Goal: Use online tool/utility: Use online tool/utility

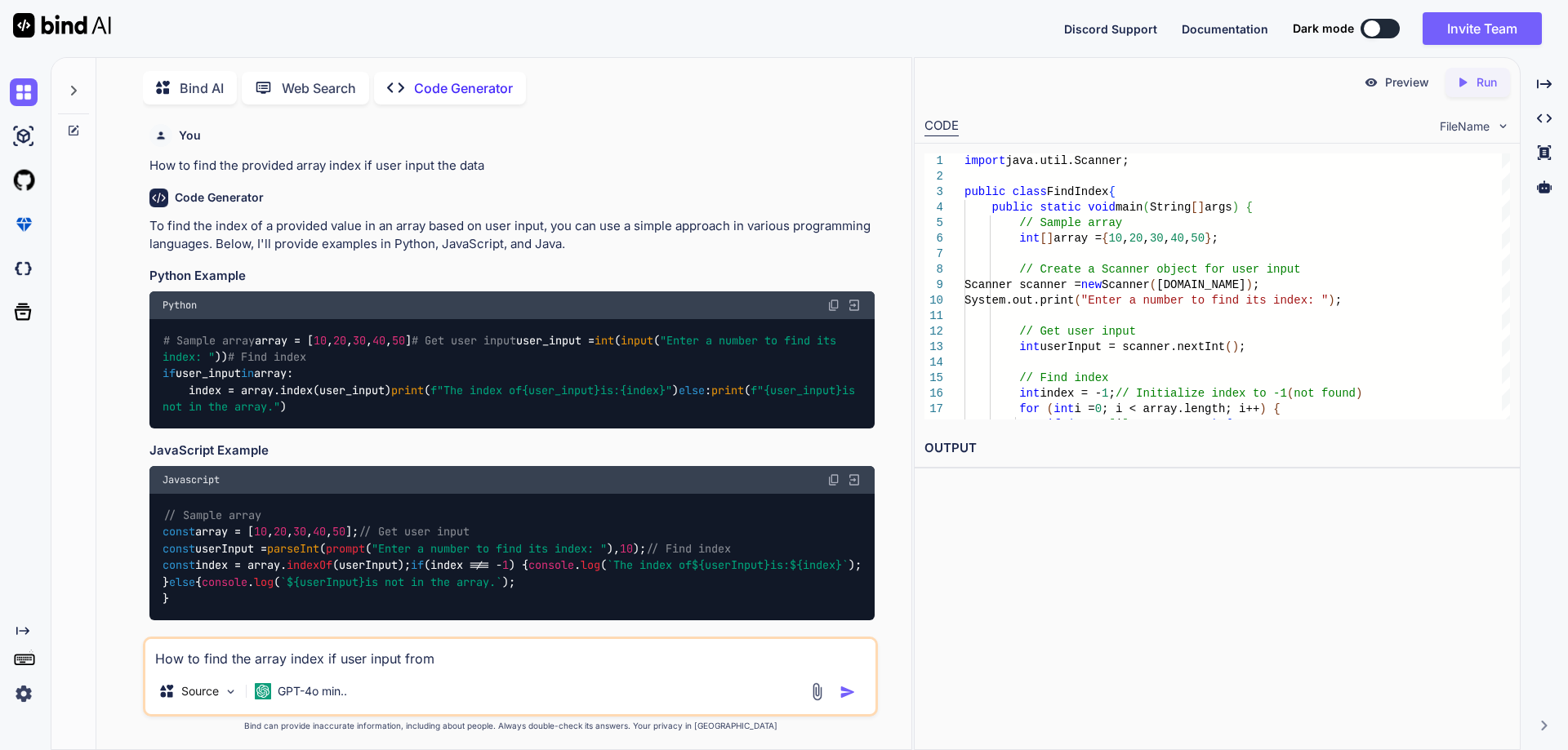
scroll to position [2081, 0]
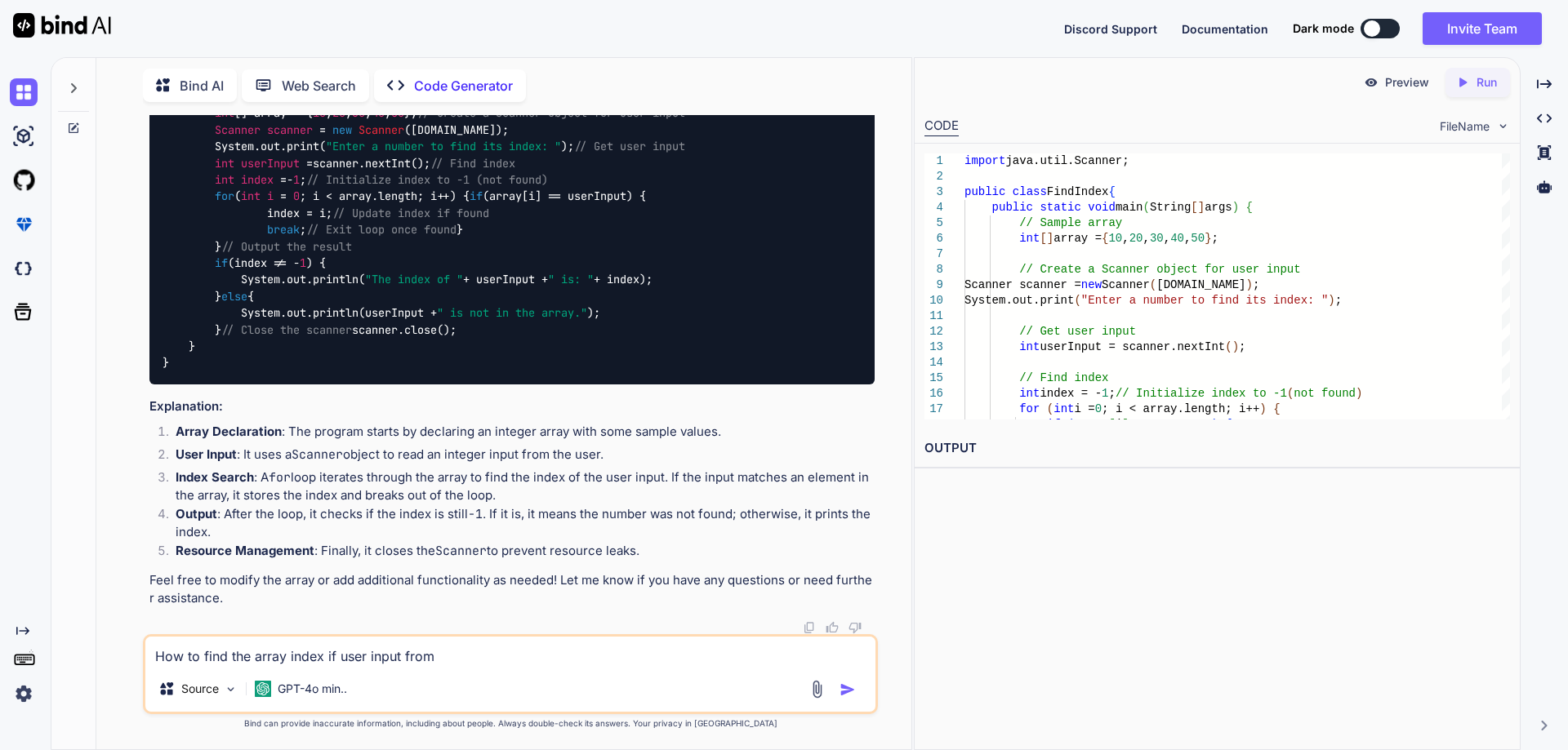
click at [475, 658] on textarea "How to find the array index if user input from" at bounding box center [511, 652] width 730 height 30
click at [364, 671] on div "Source GPT-4o min.." at bounding box center [511, 674] width 735 height 80
click at [357, 647] on textarea at bounding box center [511, 652] width 730 height 30
type textarea "find the length of the word and convert in the index"
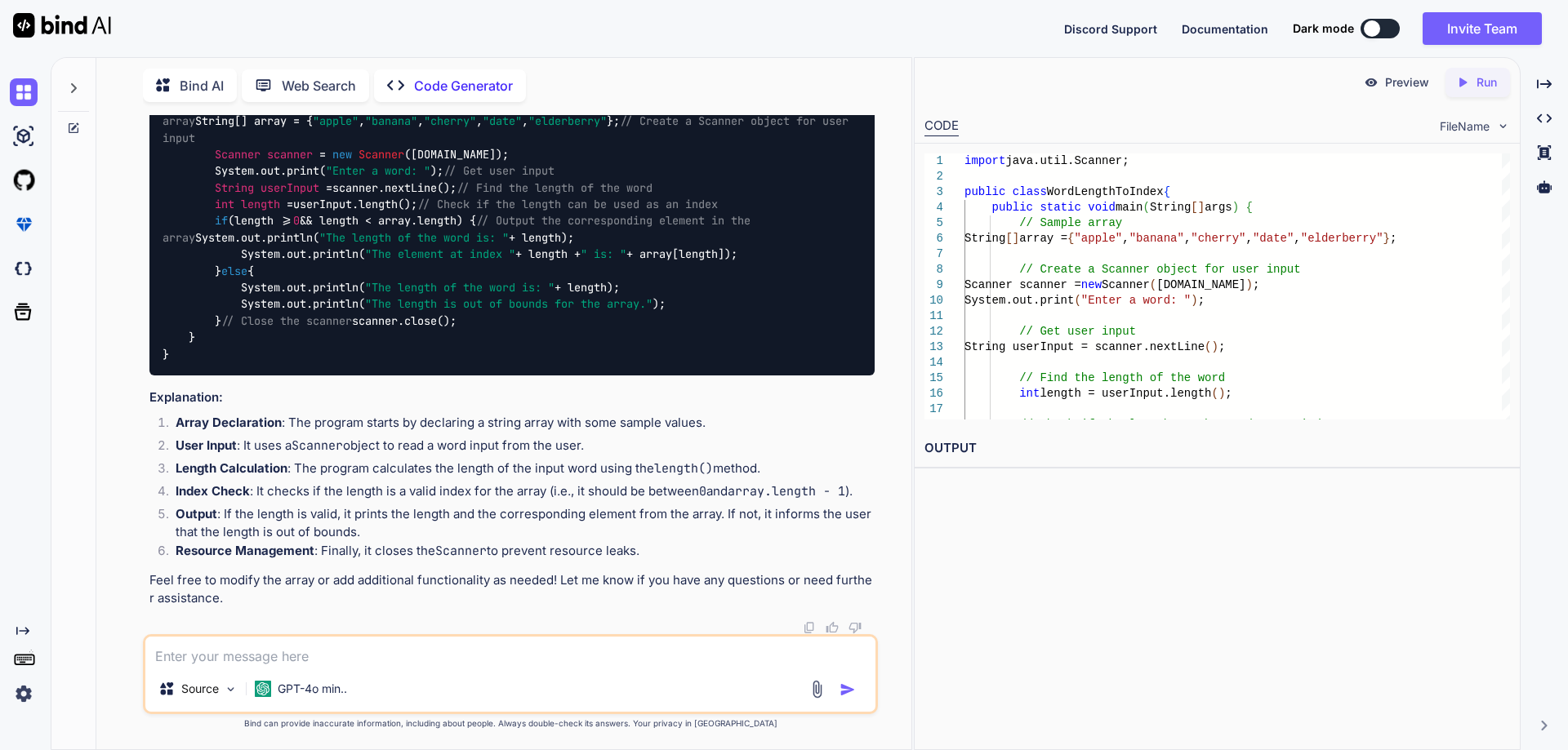
scroll to position [2839, 0]
drag, startPoint x: 372, startPoint y: 394, endPoint x: 210, endPoint y: 398, distance: 162.0
click at [210, 363] on code "import java.util.Scanner; public class WordLengthToIndex { public static void m…" at bounding box center [508, 229] width 693 height 267
click at [304, 363] on code "import java.util.Scanner; public class WordLengthToIndex { public static void m…" at bounding box center [508, 229] width 693 height 267
drag, startPoint x: 439, startPoint y: 492, endPoint x: 398, endPoint y: 524, distance: 52.0
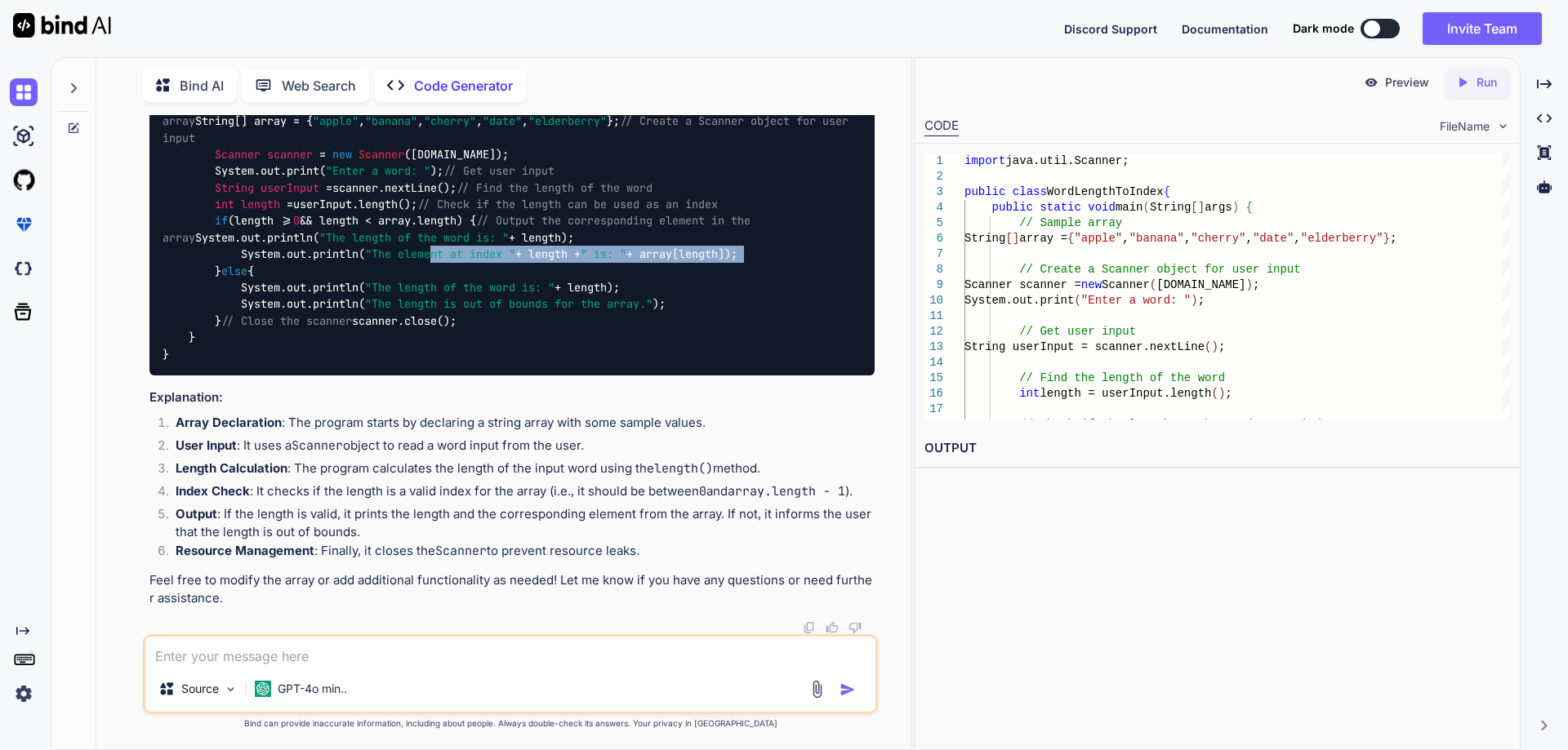
click at [769, 363] on code "import java.util.Scanner; public class WordLengthToIndex { public static void m…" at bounding box center [508, 229] width 693 height 267
click at [247, 279] on span "else" at bounding box center [234, 271] width 26 height 15
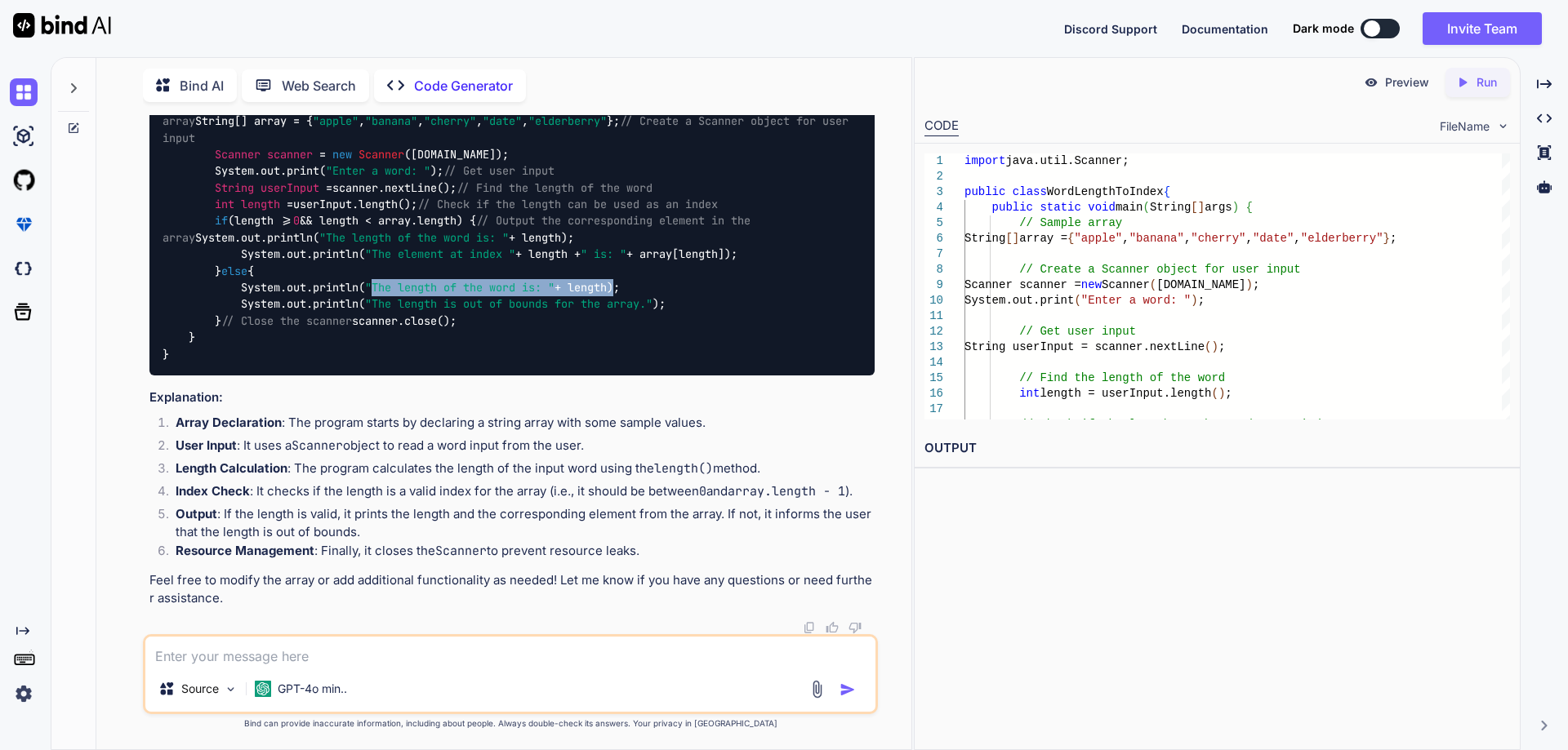
drag, startPoint x: 378, startPoint y: 528, endPoint x: 626, endPoint y: 528, distance: 248.0
click at [626, 363] on code "import java.util.Scanner; public class WordLengthToIndex { public static void m…" at bounding box center [508, 229] width 693 height 267
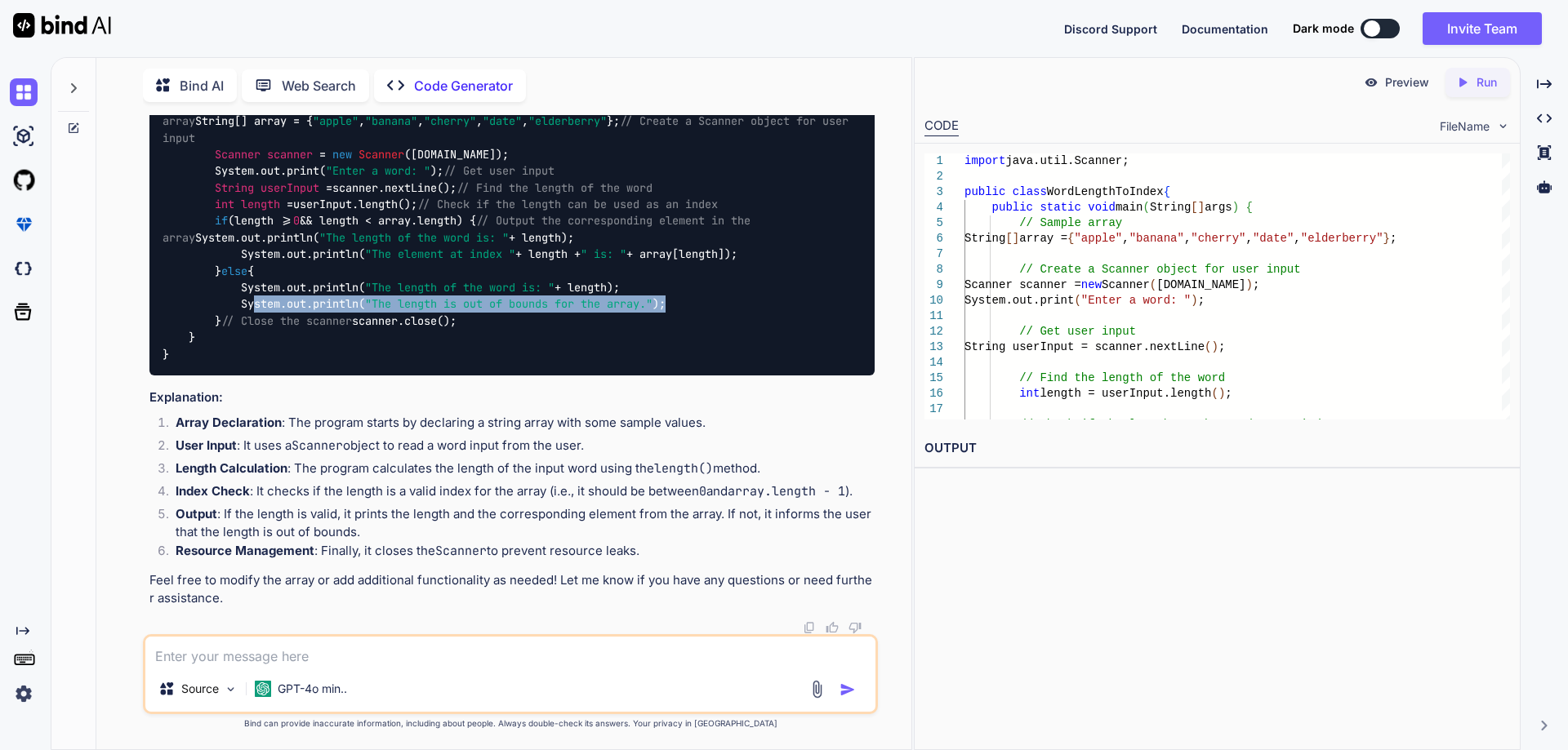
drag, startPoint x: 694, startPoint y: 537, endPoint x: 250, endPoint y: 547, distance: 444.1
click at [250, 375] on div "import java.util.Scanner; public class WordLengthToIndex { public static void m…" at bounding box center [512, 229] width 726 height 292
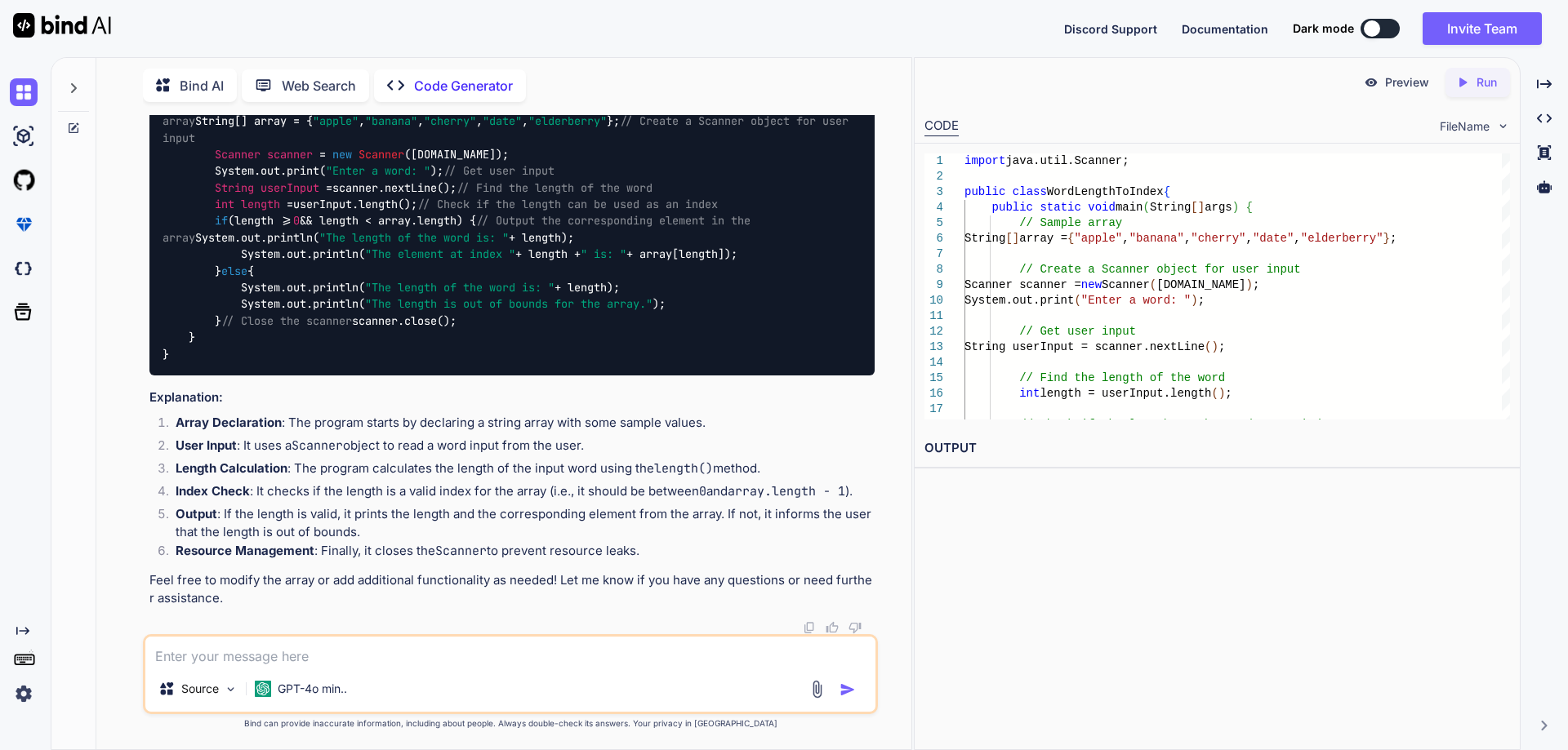
click at [342, 375] on div "import java.util.Scanner; public class WordLengthToIndex { public static void m…" at bounding box center [512, 229] width 726 height 292
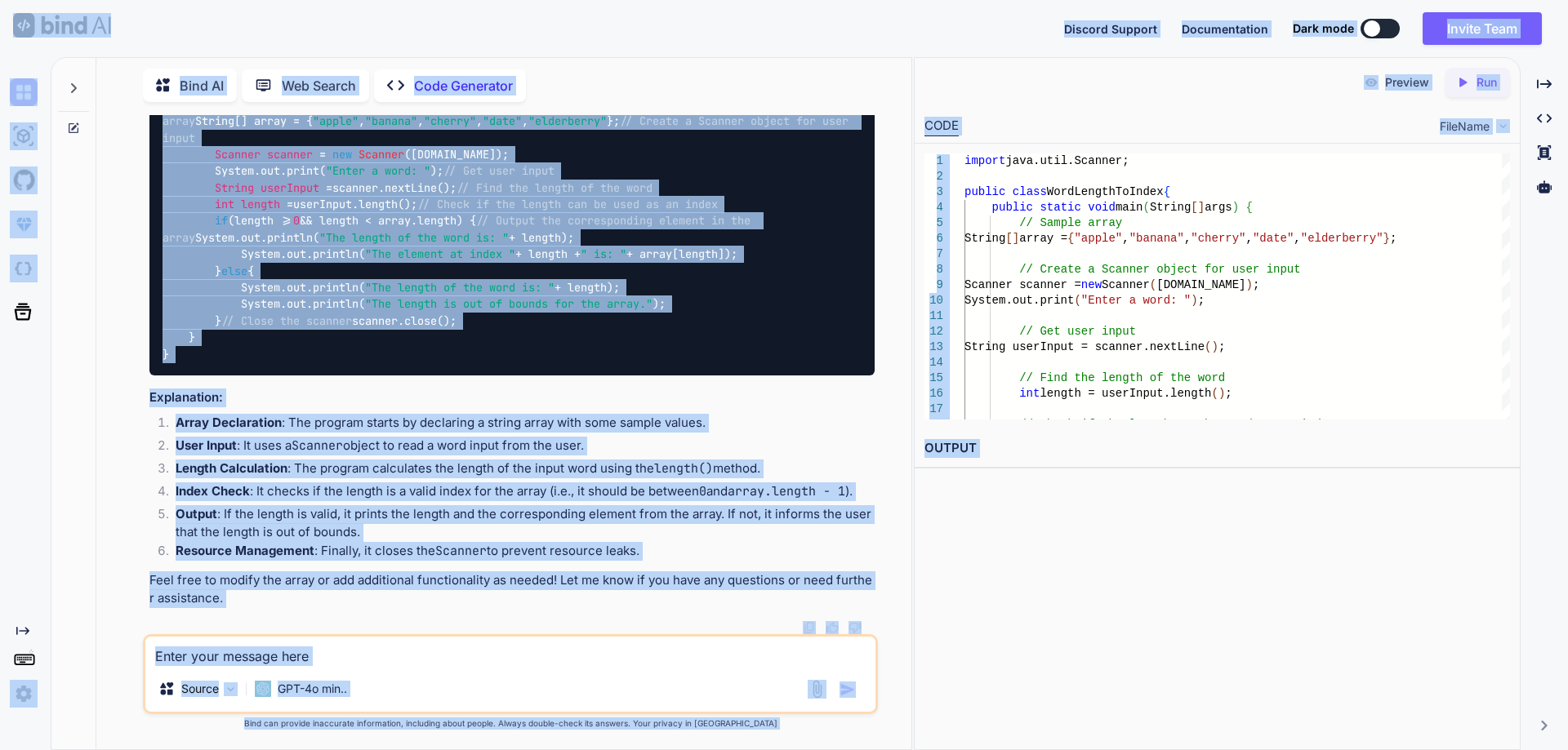
click at [463, 294] on span ""The length of the word is: "" at bounding box center [459, 288] width 189 height 15
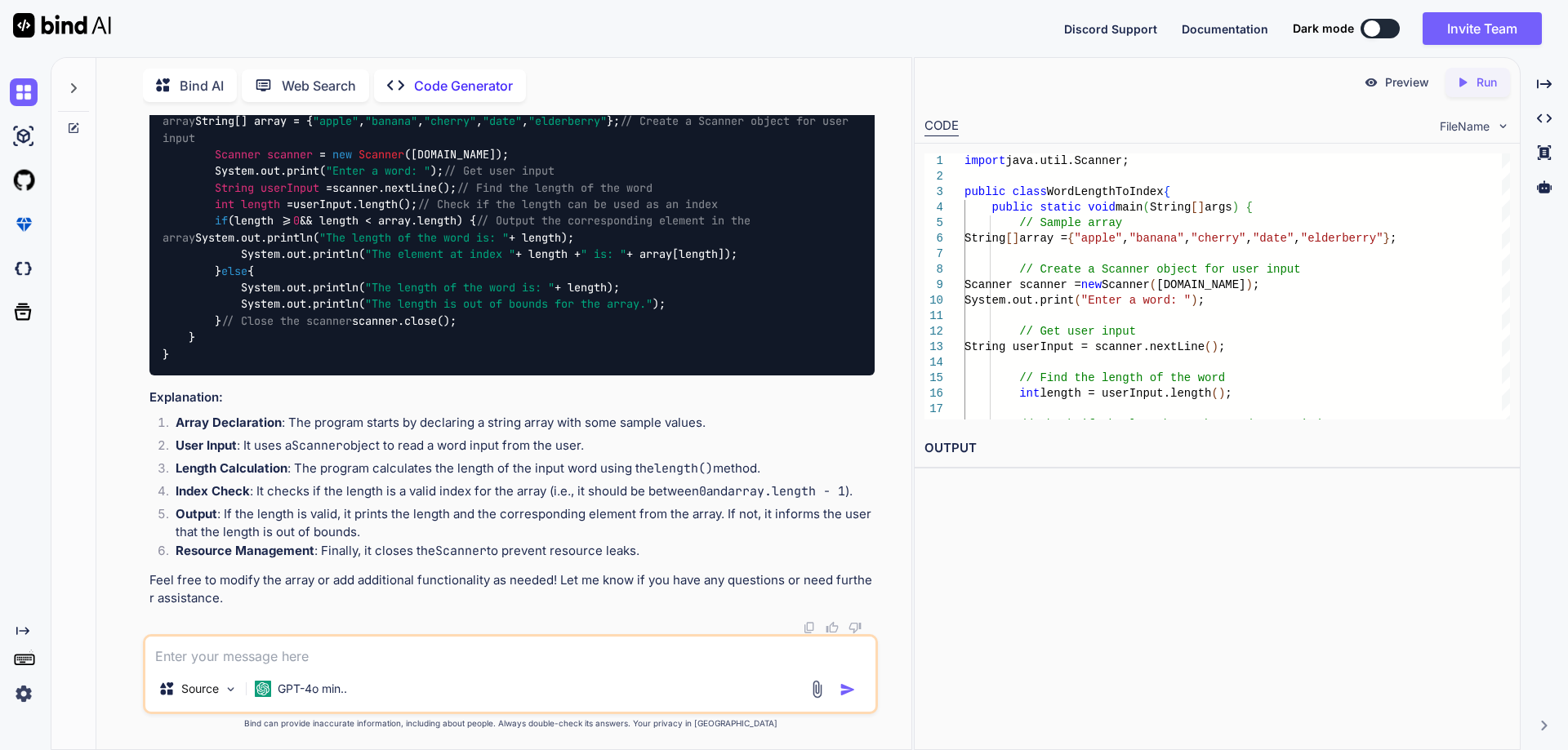
scroll to position [2676, 0]
click at [831, 76] on img at bounding box center [834, 69] width 13 height 13
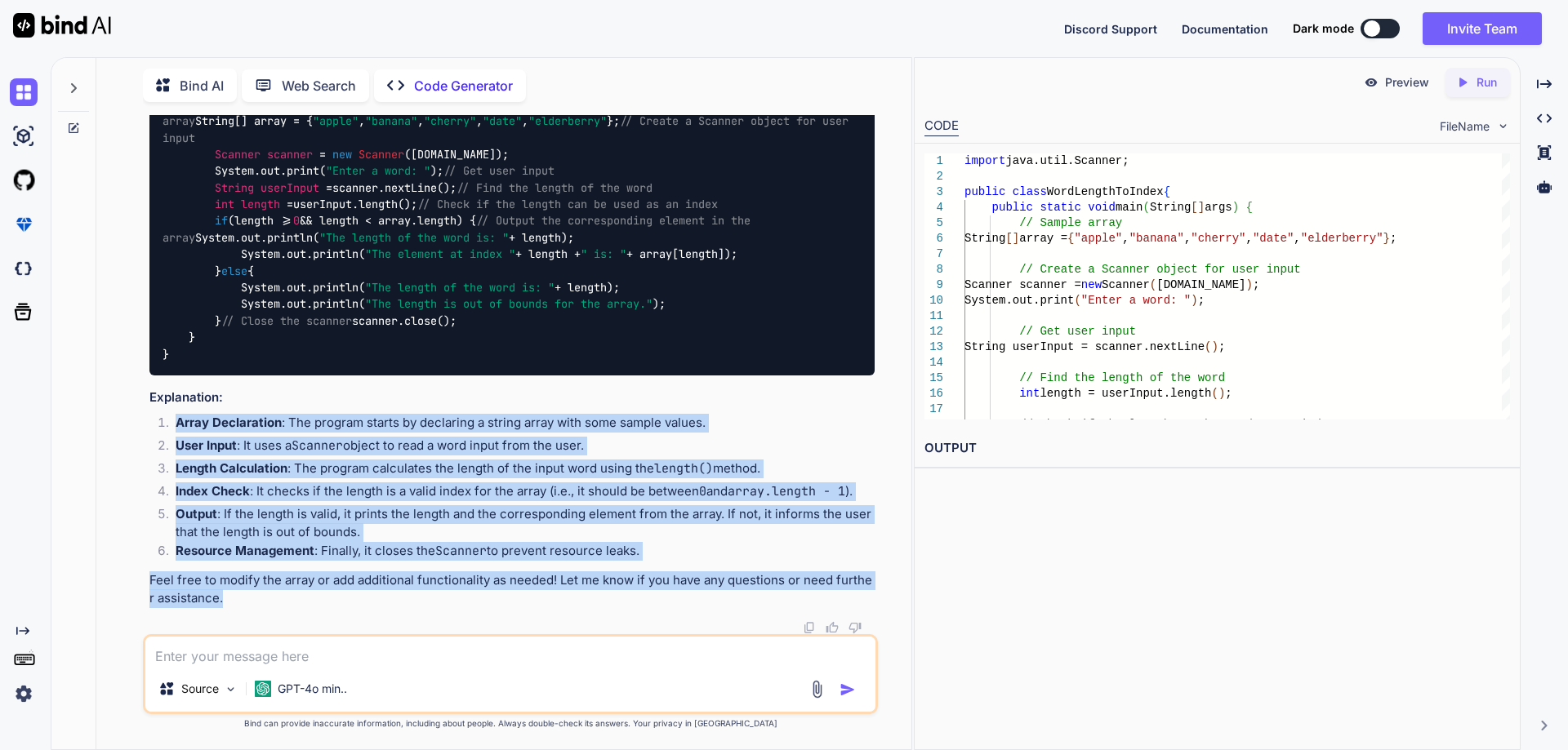
drag, startPoint x: 176, startPoint y: 419, endPoint x: 224, endPoint y: 598, distance: 185.3
click at [224, 598] on div "To find the length of a word and convert that length into an index in an array,…" at bounding box center [512, 272] width 726 height 671
copy div "Array Declaration : The program starts by declaring a string array with some sa…"
click at [343, 443] on code "Scanner" at bounding box center [317, 446] width 51 height 17
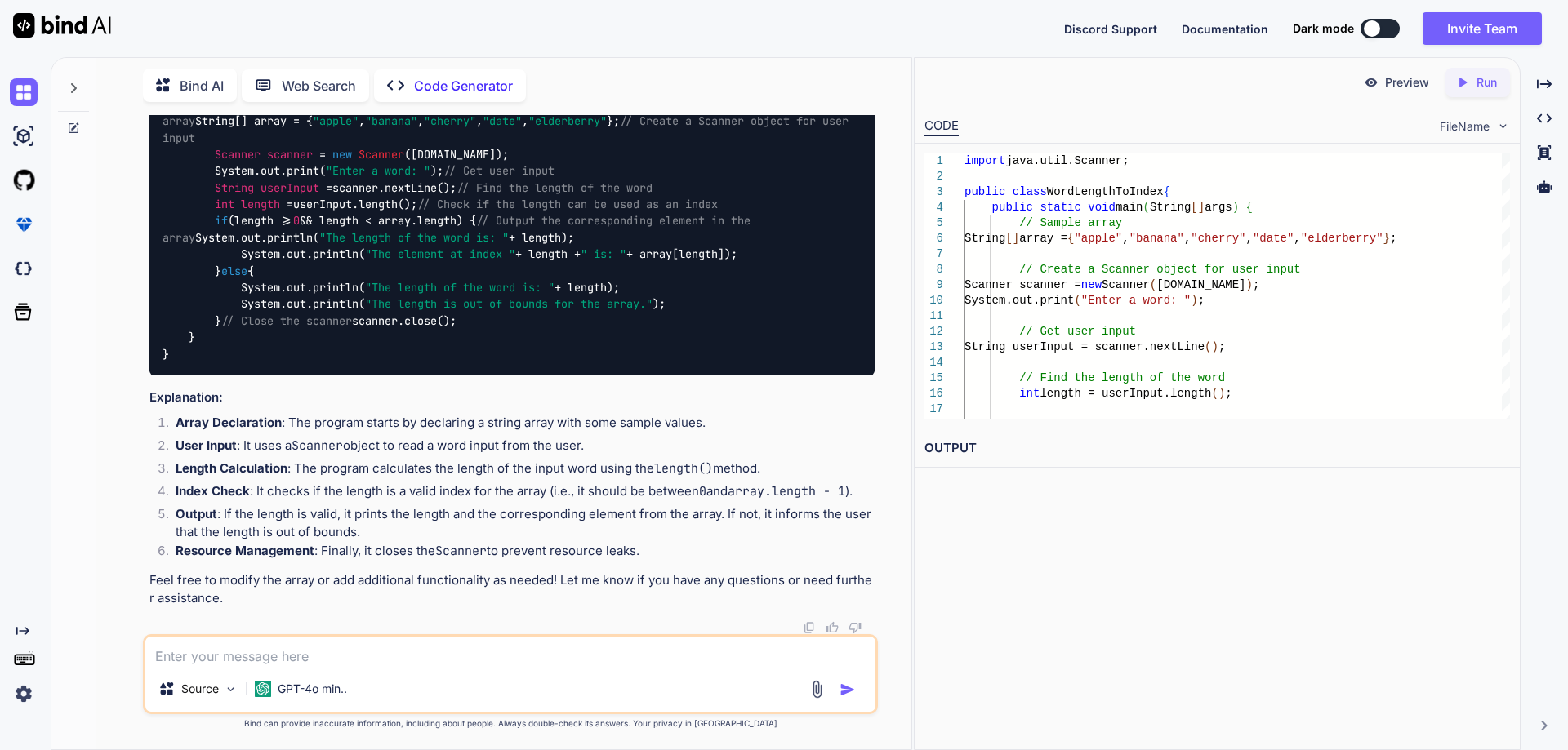
click at [189, 85] on p "Bind AI" at bounding box center [201, 86] width 44 height 20
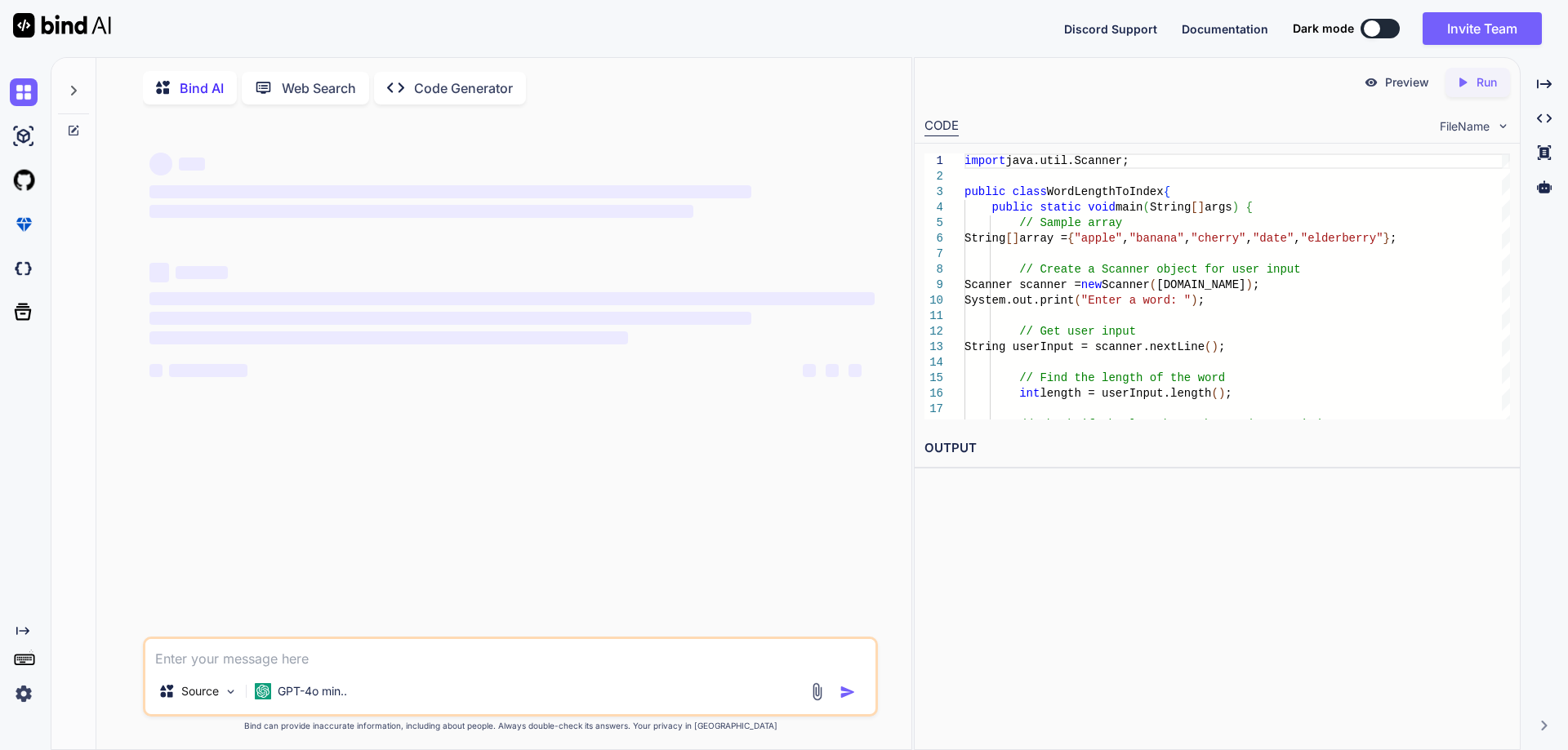
click at [213, 673] on div "Source GPT-4o min.." at bounding box center [511, 676] width 735 height 80
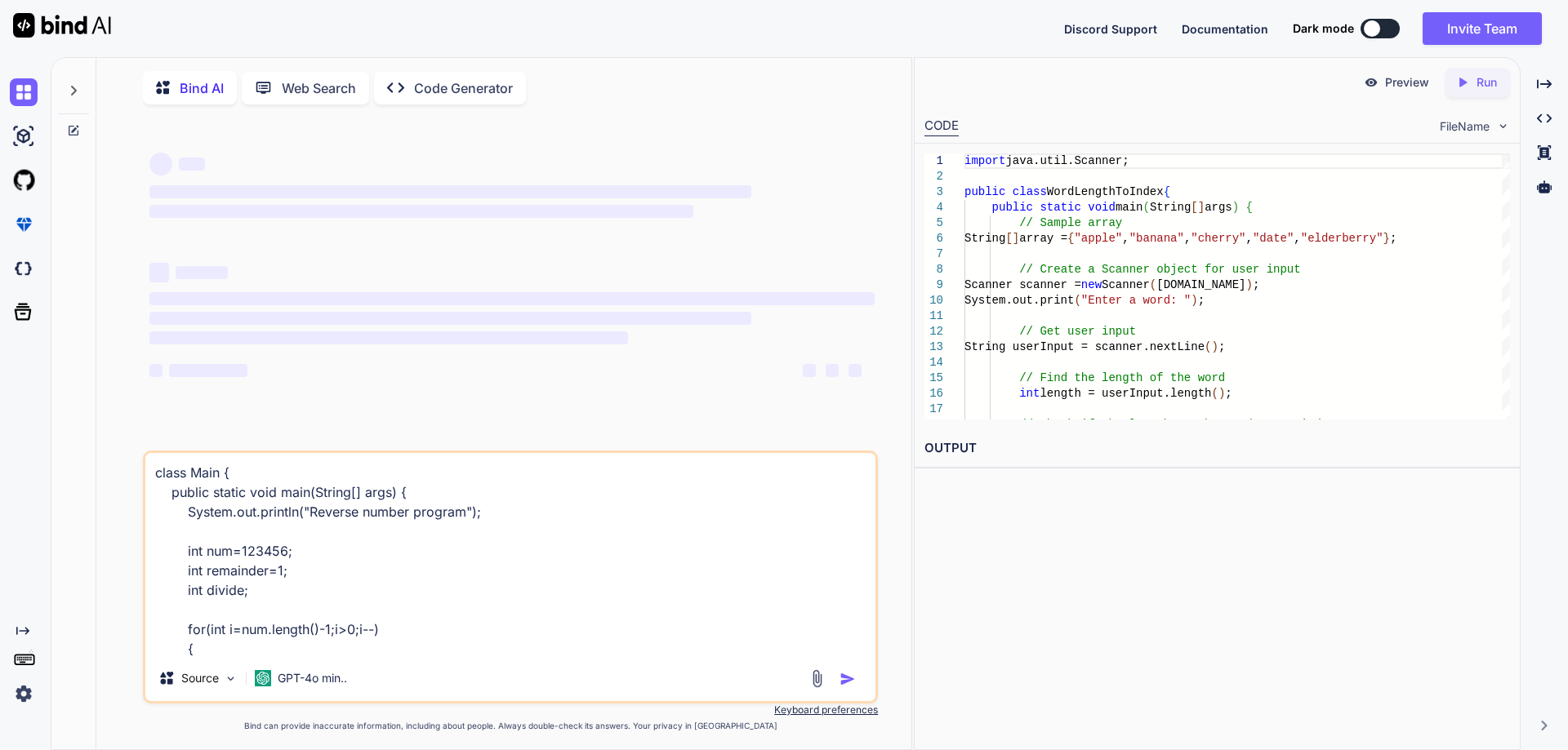
scroll to position [178, 0]
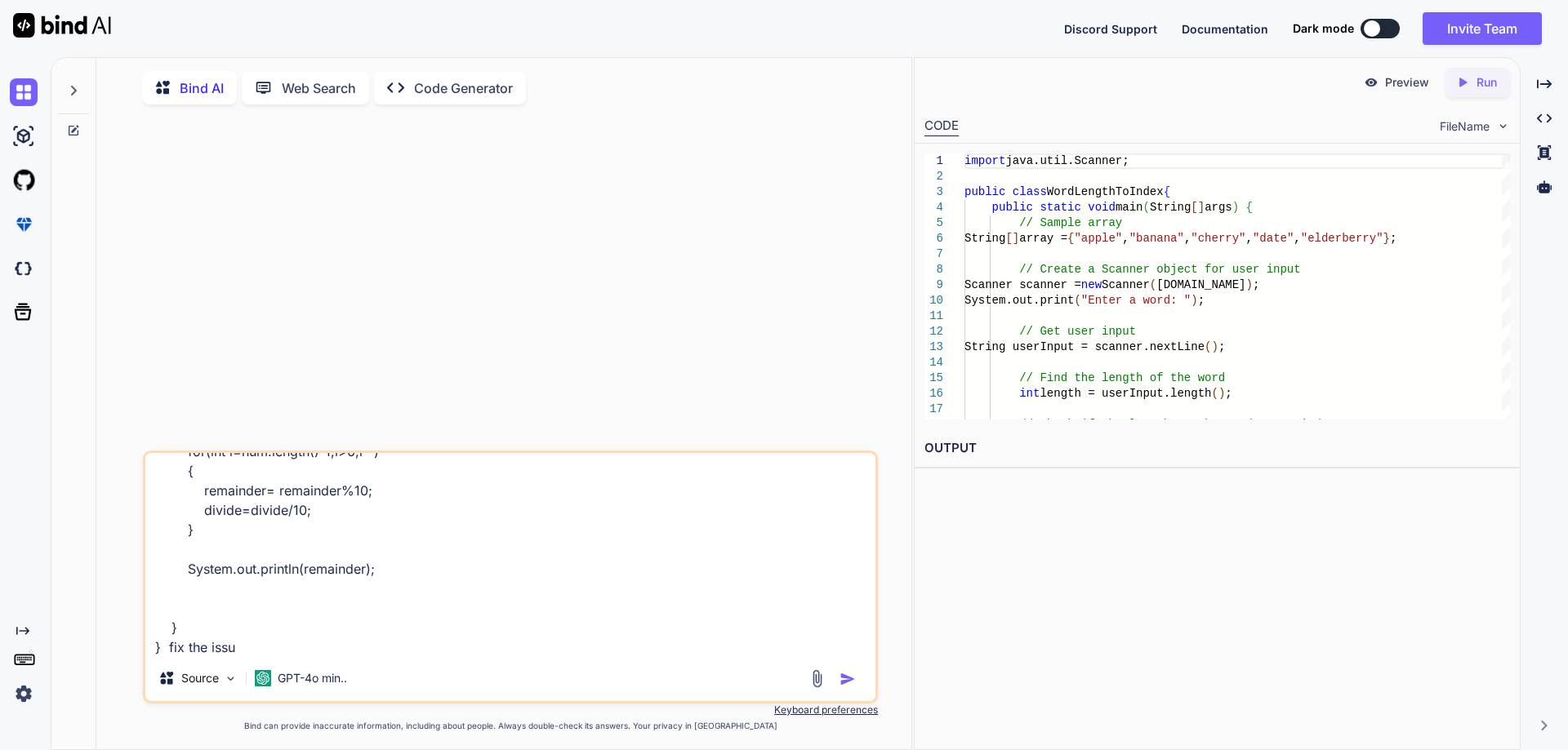
type textarea "class Main { public static void main(String[] args) { System.out.println("Rever…"
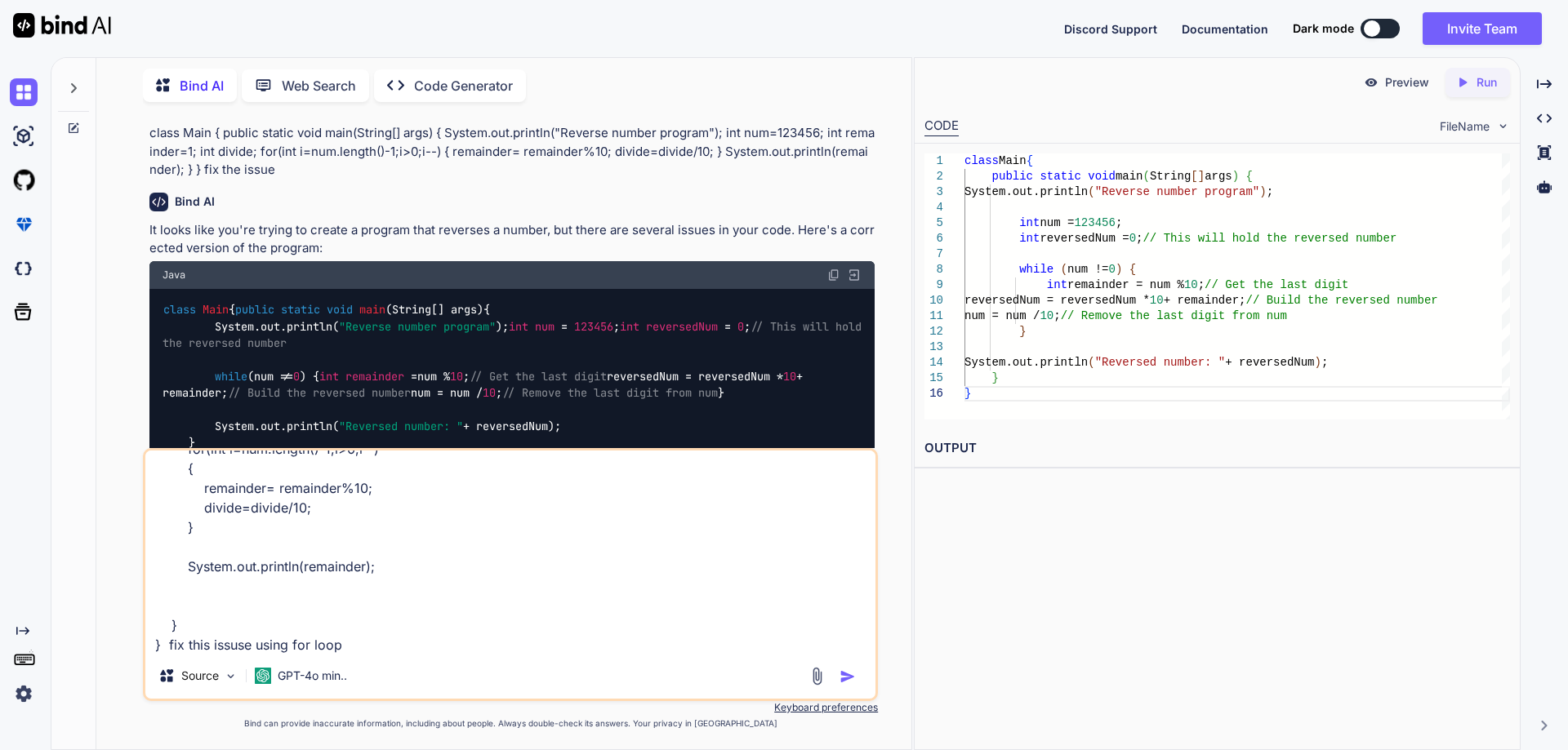
type textarea "class Main { public static void main(String[] args) { System.out.println("Rever…"
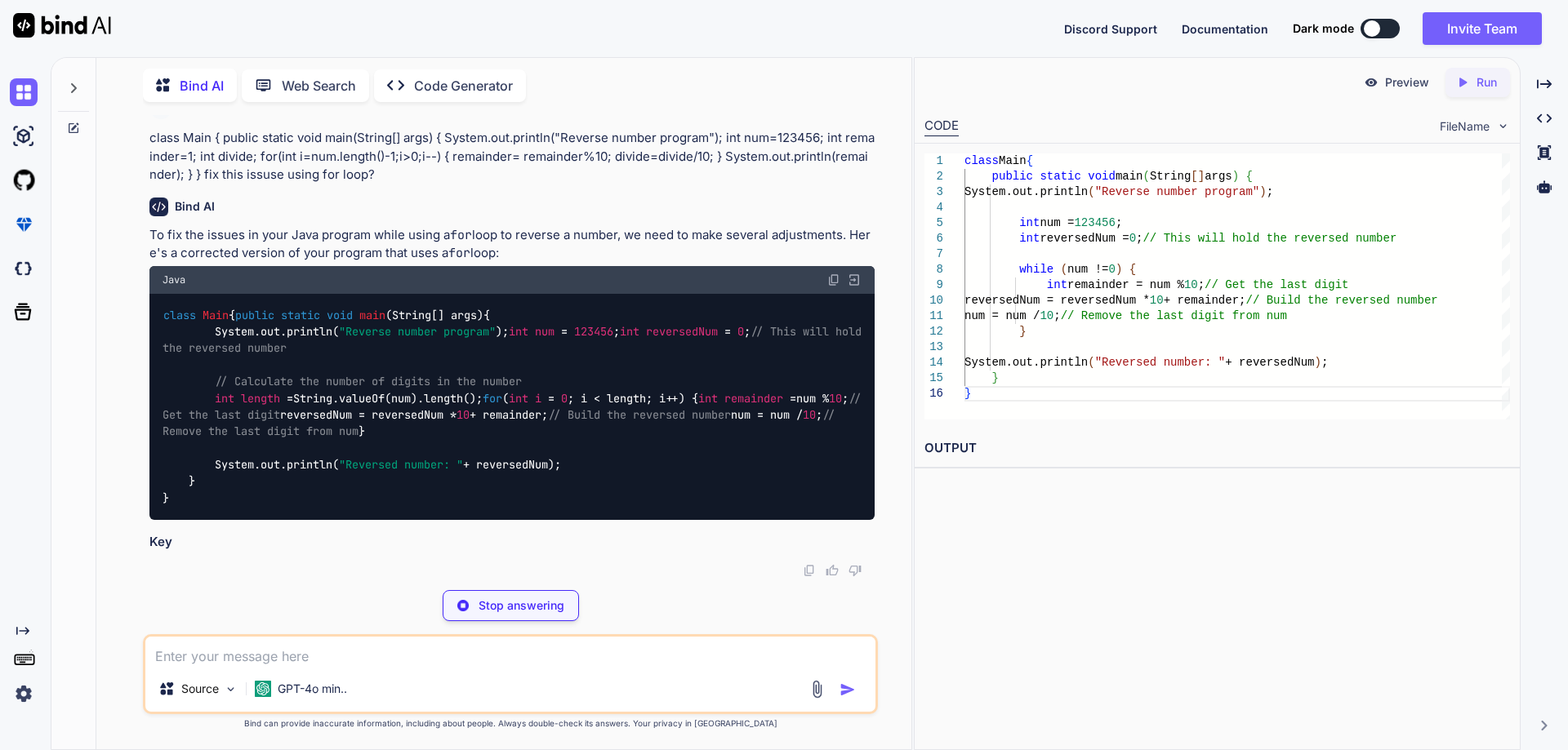
scroll to position [771, 0]
